Goal: Find contact information: Find contact information

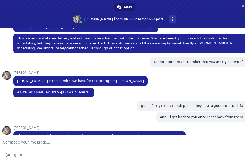
scroll to position [53, 0]
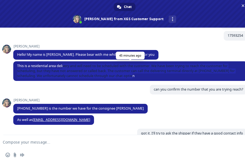
drag, startPoint x: 135, startPoint y: 76, endPoint x: 63, endPoint y: 68, distance: 72.9
click at [63, 68] on span "This is a residential area delivery and will need to be scheduled with the cust…" at bounding box center [130, 71] width 234 height 20
click at [105, 94] on div "can you confirm the number that you are trying reach? 44 minutes ago" at bounding box center [130, 92] width 234 height 14
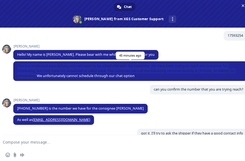
drag, startPoint x: 37, startPoint y: 76, endPoint x: 16, endPoint y: 66, distance: 23.4
click at [16, 66] on span "This is a residential area delivery and will need to be scheduled with the cust…" at bounding box center [130, 71] width 234 height 20
copy span "This is a residential area delivery and will need to be scheduled with the cust…"
click at [89, 89] on div "can you confirm the number that you are trying reach? 45 minutes ago" at bounding box center [130, 92] width 234 height 14
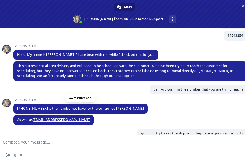
scroll to position [80, 0]
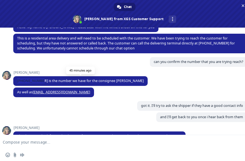
drag, startPoint x: 39, startPoint y: 82, endPoint x: 14, endPoint y: 80, distance: 25.5
click at [14, 80] on span "[PHONE_NUMBER] is the number we have for the consignee [PERSON_NAME]" at bounding box center [80, 81] width 134 height 10
copy span "[PHONE_NUMBER]"
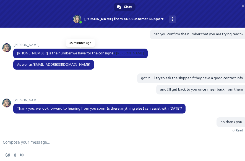
drag, startPoint x: 133, startPoint y: 52, endPoint x: 108, endPoint y: 54, distance: 25.2
click at [108, 54] on span "[PHONE_NUMBER] is the number we have for the consignee [PERSON_NAME]" at bounding box center [80, 54] width 134 height 10
copy span "[PERSON_NAME]"
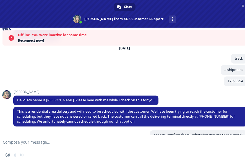
scroll to position [53, 0]
